Goal: Task Accomplishment & Management: Manage account settings

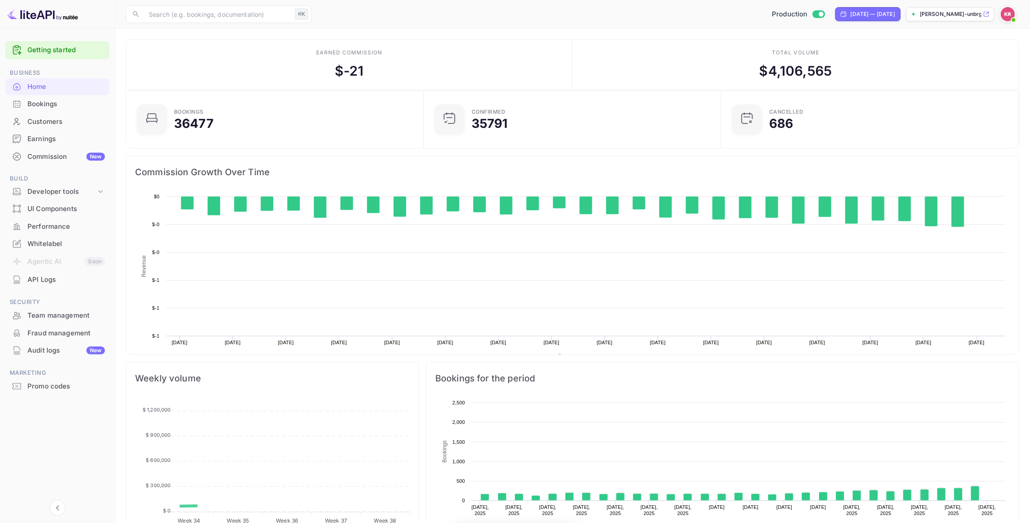
scroll to position [144, 292]
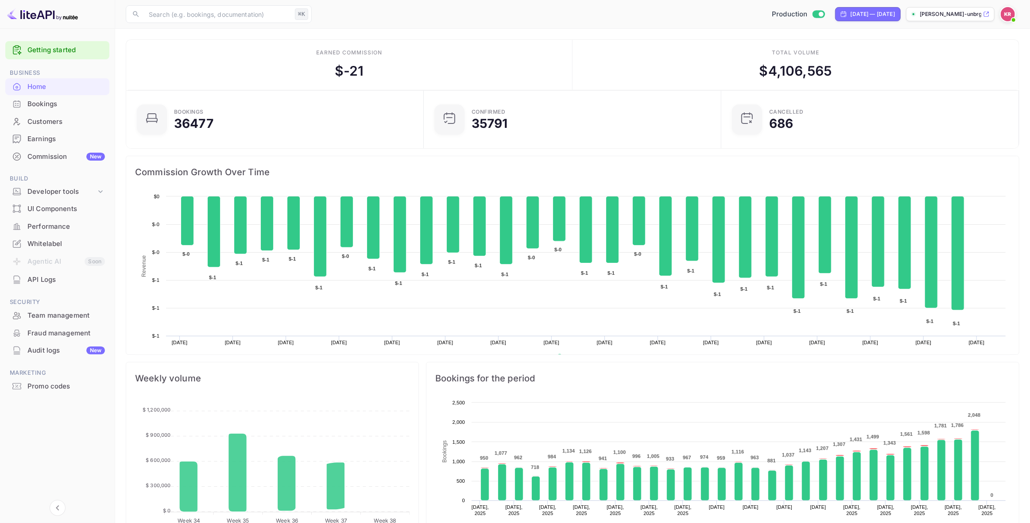
click at [52, 104] on div "Bookings" at bounding box center [65, 104] width 77 height 10
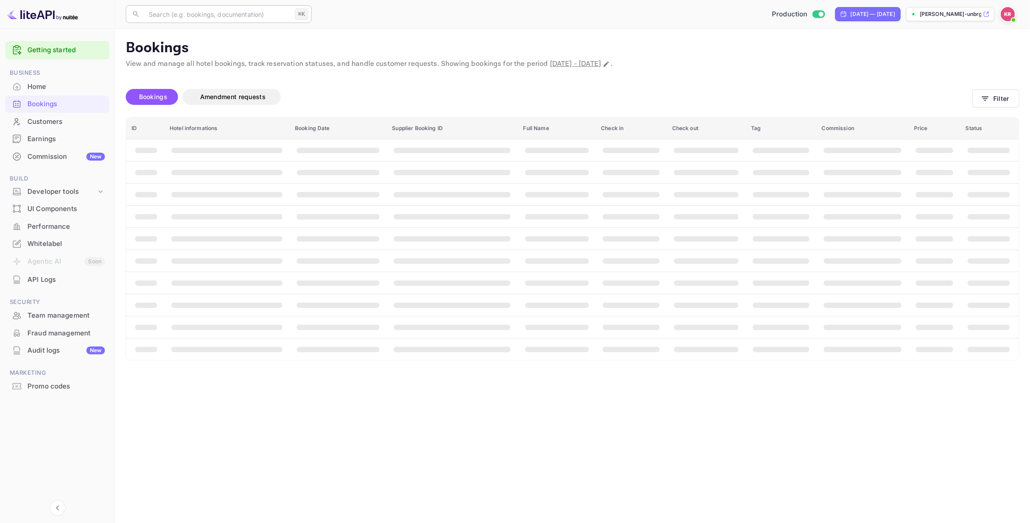
click at [187, 17] on input "text" at bounding box center [217, 14] width 148 height 18
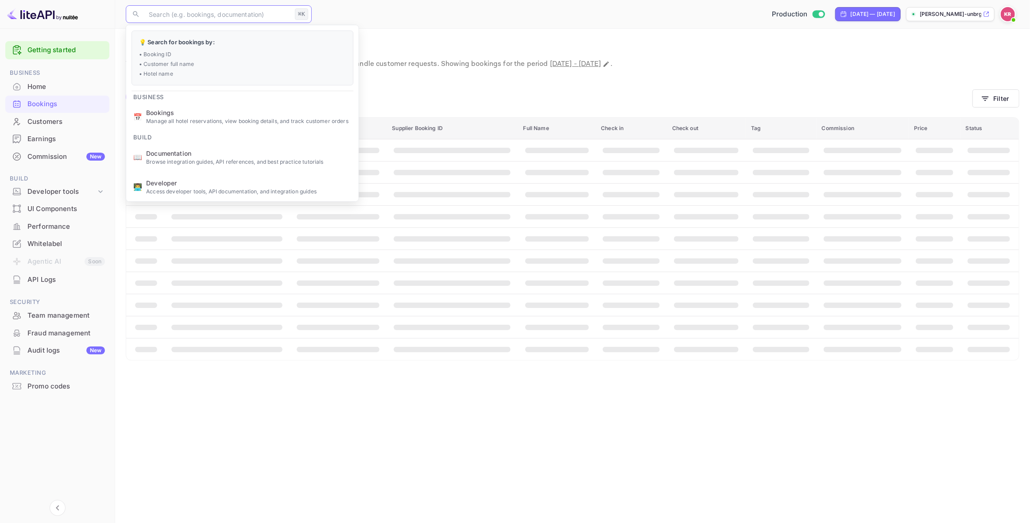
paste input "Vmw7Zdtmf"
type input "Vmw7Zdtmf"
